Goal: Task Accomplishment & Management: Complete application form

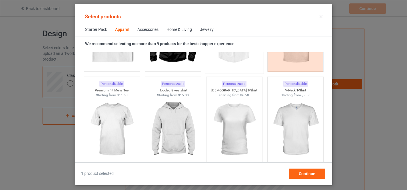
scroll to position [309, 0]
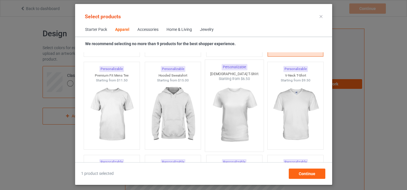
click at [227, 108] on img at bounding box center [235, 114] width 54 height 67
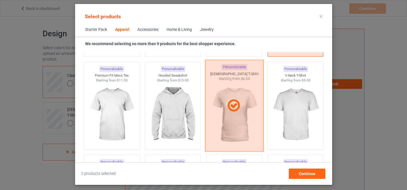
scroll to position [405, 0]
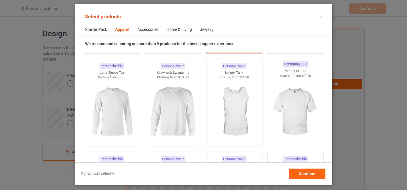
click at [287, 103] on img at bounding box center [296, 112] width 54 height 67
click at [230, 104] on img at bounding box center [235, 112] width 54 height 67
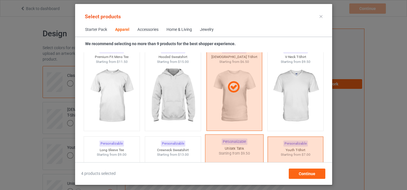
scroll to position [309, 0]
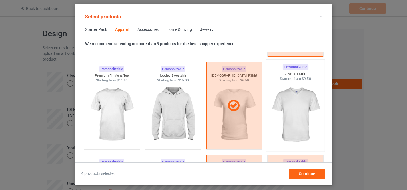
click at [290, 93] on img at bounding box center [296, 114] width 54 height 67
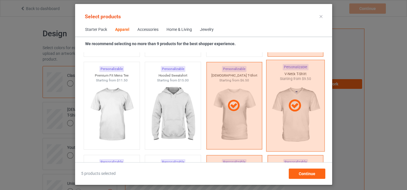
scroll to position [405, 0]
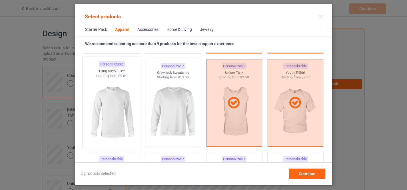
click at [109, 111] on img at bounding box center [112, 112] width 54 height 67
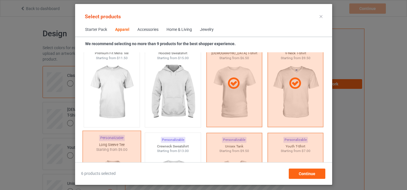
scroll to position [309, 0]
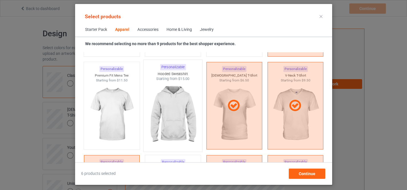
click at [174, 104] on img at bounding box center [173, 114] width 54 height 67
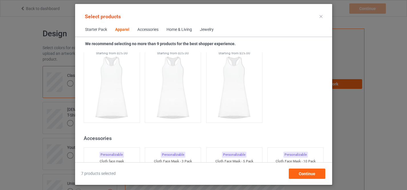
scroll to position [1252, 0]
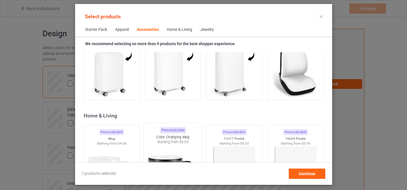
scroll to position [2577, 0]
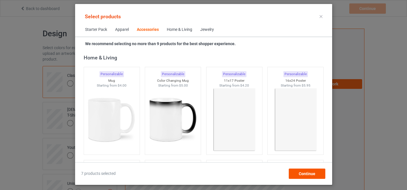
click at [158, 118] on img at bounding box center [173, 120] width 51 height 64
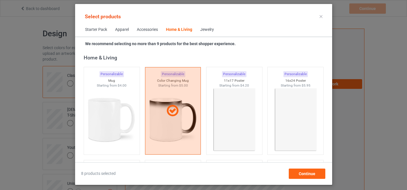
scroll to position [2633, 0]
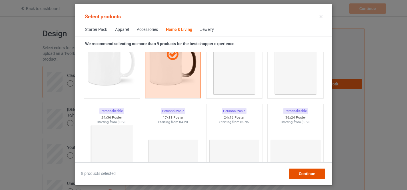
click at [309, 173] on span "Continue" at bounding box center [307, 174] width 17 height 5
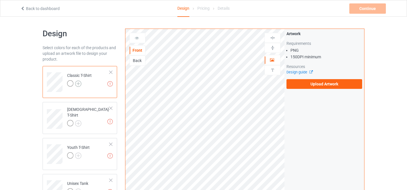
click at [77, 84] on img at bounding box center [78, 84] width 6 height 6
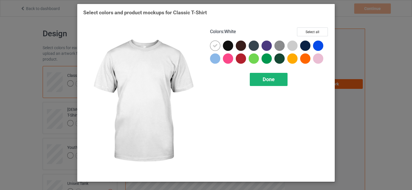
click at [313, 33] on button "Select all" at bounding box center [312, 31] width 31 height 9
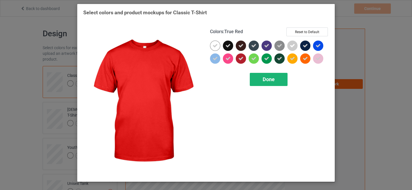
click at [267, 79] on span "Done" at bounding box center [268, 79] width 12 height 6
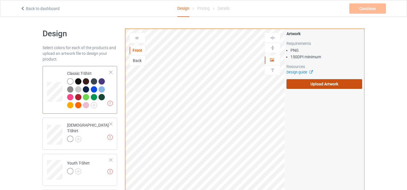
click at [325, 82] on label "Upload Artwork" at bounding box center [325, 84] width 76 height 10
click at [0, 0] on input "Upload Artwork" at bounding box center [0, 0] width 0 height 0
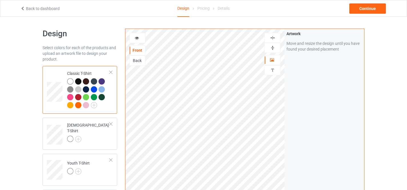
click at [72, 81] on div at bounding box center [70, 81] width 6 height 6
click at [93, 105] on img at bounding box center [94, 105] width 6 height 6
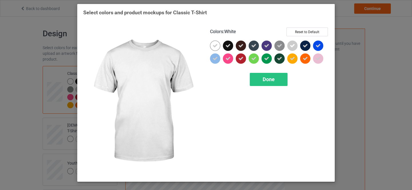
click at [216, 45] on icon at bounding box center [214, 45] width 5 height 5
click at [215, 46] on div at bounding box center [215, 46] width 10 height 10
click at [268, 79] on span "Done" at bounding box center [268, 79] width 12 height 6
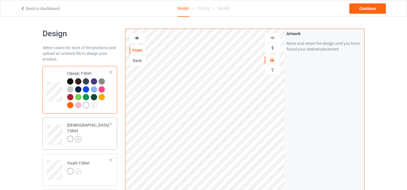
click at [79, 136] on img at bounding box center [78, 139] width 6 height 6
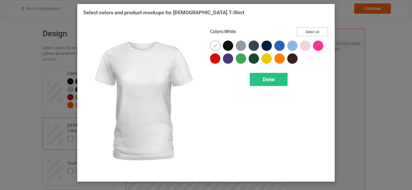
click at [311, 31] on button "Select all" at bounding box center [312, 31] width 31 height 9
drag, startPoint x: 215, startPoint y: 43, endPoint x: 217, endPoint y: 47, distance: 4.9
click at [215, 43] on icon at bounding box center [214, 45] width 5 height 5
click at [215, 47] on div at bounding box center [215, 46] width 10 height 10
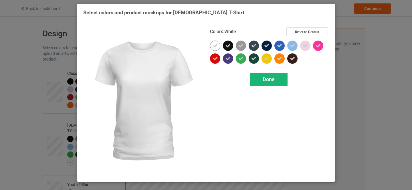
click at [267, 80] on span "Done" at bounding box center [268, 79] width 12 height 6
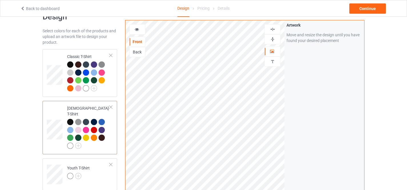
scroll to position [57, 0]
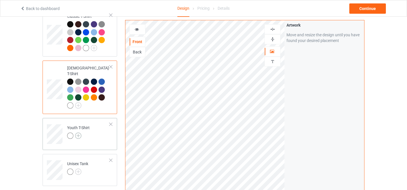
click at [77, 133] on img at bounding box center [78, 136] width 6 height 6
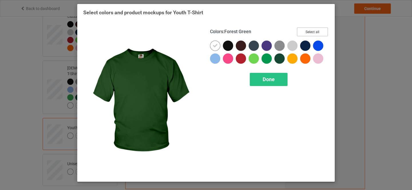
click at [310, 31] on button "Select all" at bounding box center [312, 31] width 31 height 9
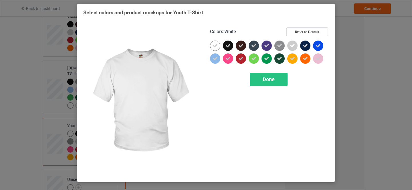
click at [212, 44] on icon at bounding box center [214, 45] width 5 height 5
click at [215, 46] on div at bounding box center [215, 46] width 10 height 10
click at [272, 78] on span "Done" at bounding box center [268, 79] width 12 height 6
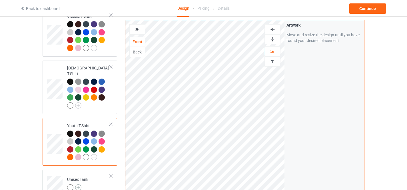
click at [78, 184] on img at bounding box center [78, 187] width 6 height 6
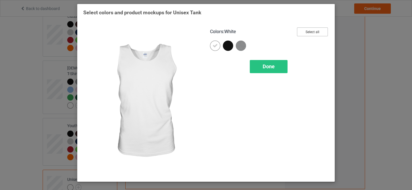
click at [318, 31] on button "Select all" at bounding box center [312, 31] width 31 height 9
click at [213, 46] on icon at bounding box center [214, 45] width 5 height 5
click at [213, 46] on div at bounding box center [215, 46] width 10 height 10
click at [265, 71] on div "Done" at bounding box center [269, 66] width 38 height 13
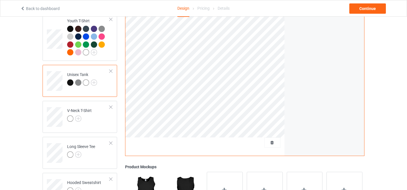
scroll to position [172, 0]
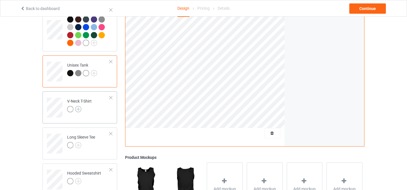
click at [78, 106] on img at bounding box center [78, 109] width 6 height 6
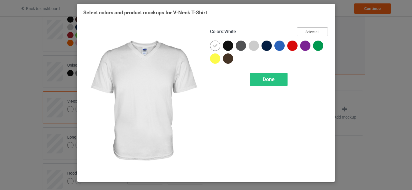
click at [313, 33] on button "Select all" at bounding box center [312, 31] width 31 height 9
click at [214, 45] on icon at bounding box center [214, 45] width 5 height 5
drag, startPoint x: 213, startPoint y: 46, endPoint x: 267, endPoint y: 83, distance: 65.7
click at [213, 46] on div at bounding box center [215, 46] width 10 height 10
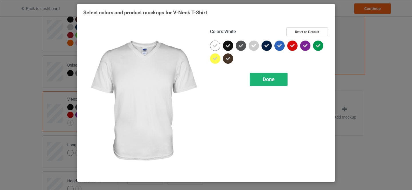
click at [273, 79] on span "Done" at bounding box center [268, 79] width 12 height 6
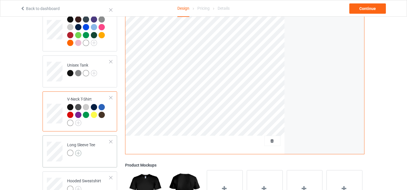
click at [79, 150] on img at bounding box center [78, 153] width 6 height 6
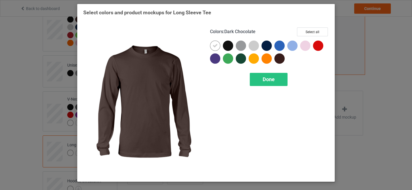
click at [305, 32] on button "Select all" at bounding box center [312, 31] width 31 height 9
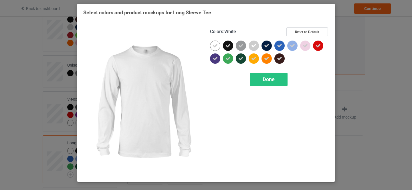
click at [216, 45] on icon at bounding box center [214, 45] width 5 height 5
click at [214, 46] on div at bounding box center [215, 46] width 10 height 10
click at [268, 81] on span "Done" at bounding box center [268, 79] width 12 height 6
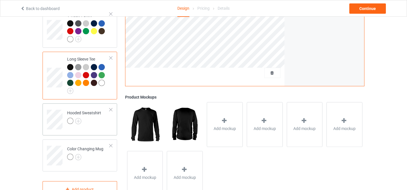
scroll to position [257, 0]
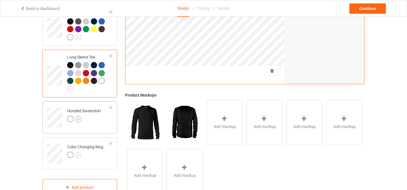
click at [79, 116] on img at bounding box center [78, 119] width 6 height 6
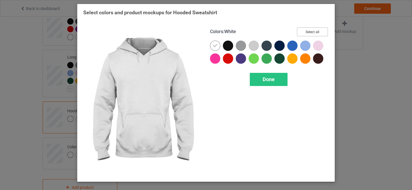
click at [313, 32] on button "Select all" at bounding box center [312, 31] width 31 height 9
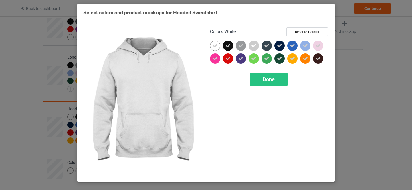
click at [213, 45] on icon at bounding box center [214, 45] width 5 height 5
click at [215, 46] on div at bounding box center [215, 46] width 10 height 10
drag, startPoint x: 267, startPoint y: 76, endPoint x: 26, endPoint y: 137, distance: 249.2
click at [268, 76] on div "Done" at bounding box center [269, 79] width 38 height 13
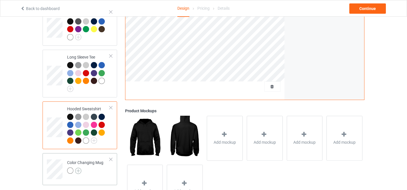
click at [79, 168] on img at bounding box center [78, 171] width 6 height 6
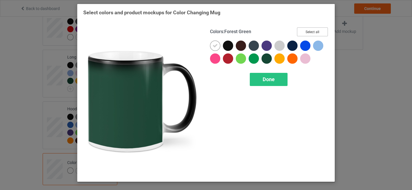
click at [313, 32] on button "Select all" at bounding box center [312, 31] width 31 height 9
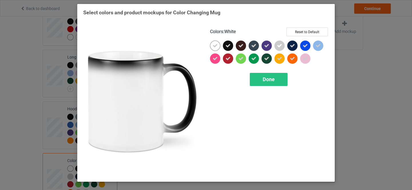
click at [213, 47] on icon at bounding box center [214, 45] width 5 height 5
click at [214, 46] on div at bounding box center [215, 46] width 10 height 10
click at [265, 80] on span "Done" at bounding box center [268, 79] width 12 height 6
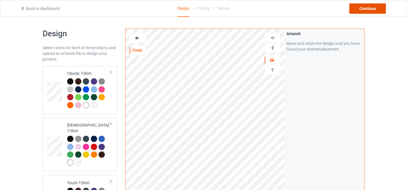
click at [367, 10] on div "Continue" at bounding box center [368, 8] width 37 height 10
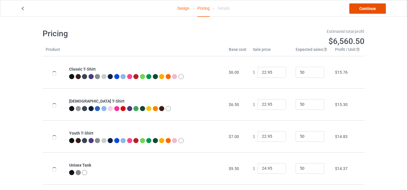
click at [370, 6] on link "Continue" at bounding box center [368, 8] width 37 height 10
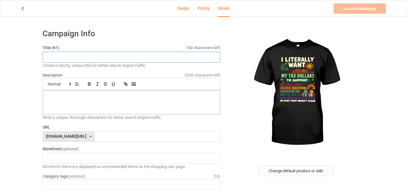
click at [71, 57] on input "text" at bounding box center [132, 57] width 178 height 11
type input "I Literally Want My Tax Dollars To Support"
click at [77, 105] on div at bounding box center [131, 102] width 177 height 24
click at [102, 138] on input "text" at bounding box center [157, 136] width 125 height 11
paste input "I Literally Want My Tax Dollars To Support"
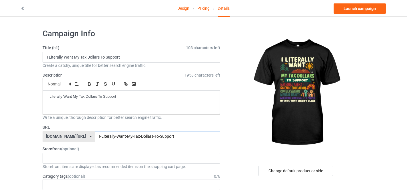
type input "I-Literally-Want-My-Tax-Dollars-To-Support"
click at [68, 135] on div "[DOMAIN_NAME][URL]" at bounding box center [66, 136] width 40 height 4
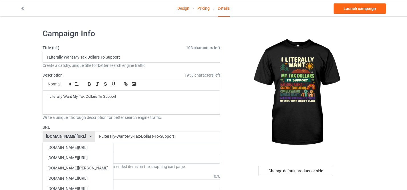
click at [67, 180] on div "[DOMAIN_NAME][URL]" at bounding box center [78, 178] width 70 height 10
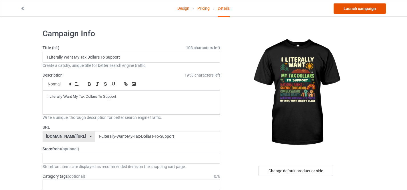
click at [359, 9] on link "Launch campaign" at bounding box center [360, 8] width 52 height 10
